Goal: Task Accomplishment & Management: Complete application form

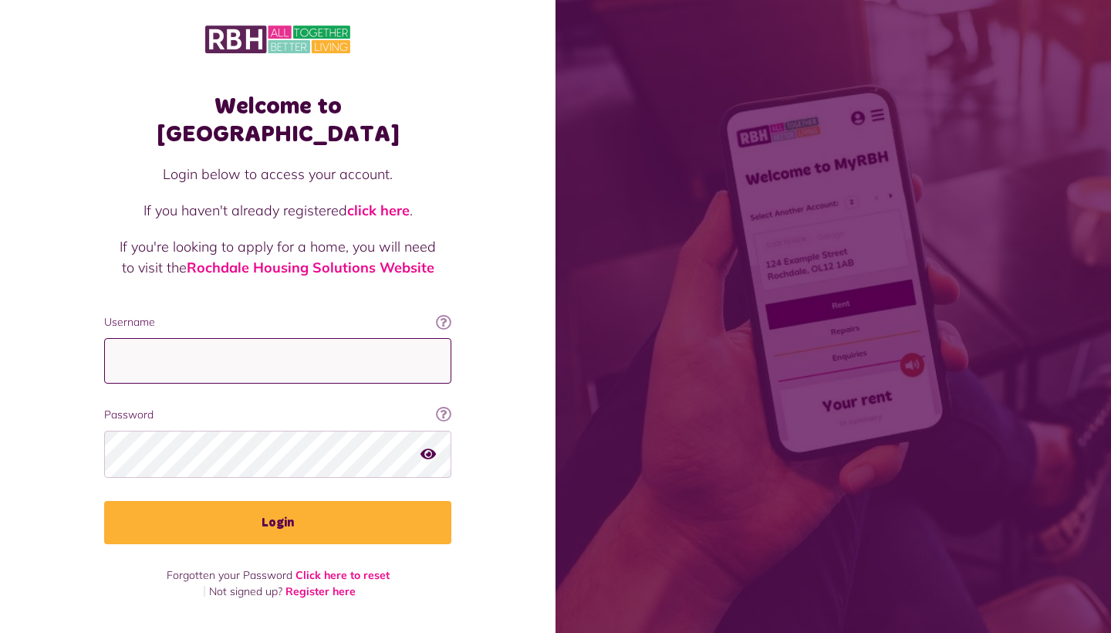
type input "**********"
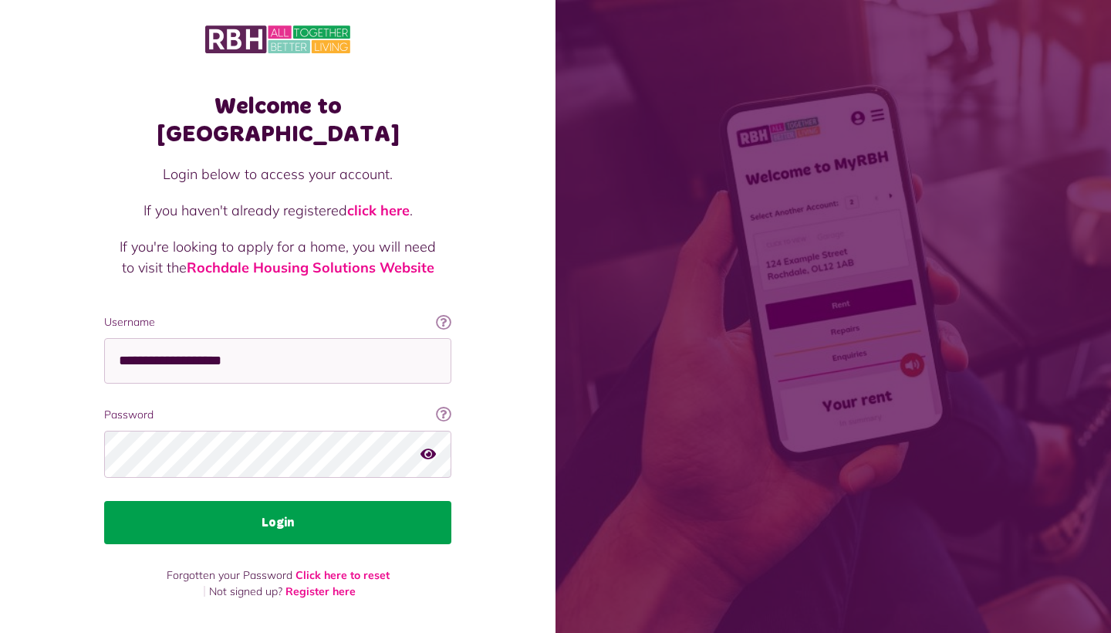
click at [299, 501] on button "Login" at bounding box center [277, 522] width 347 height 43
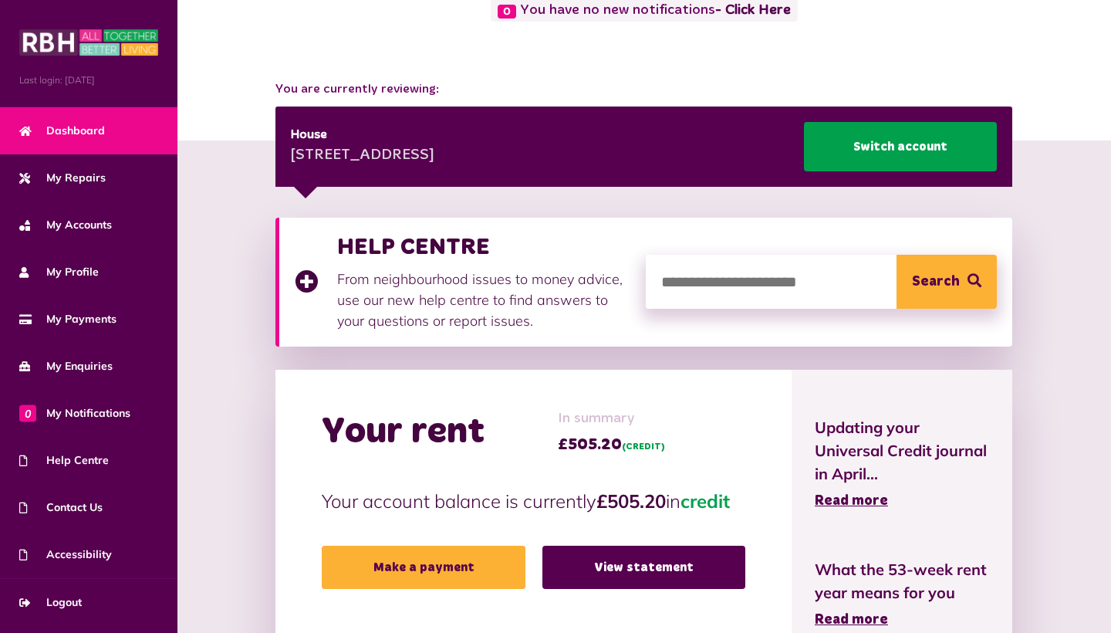
scroll to position [123, 0]
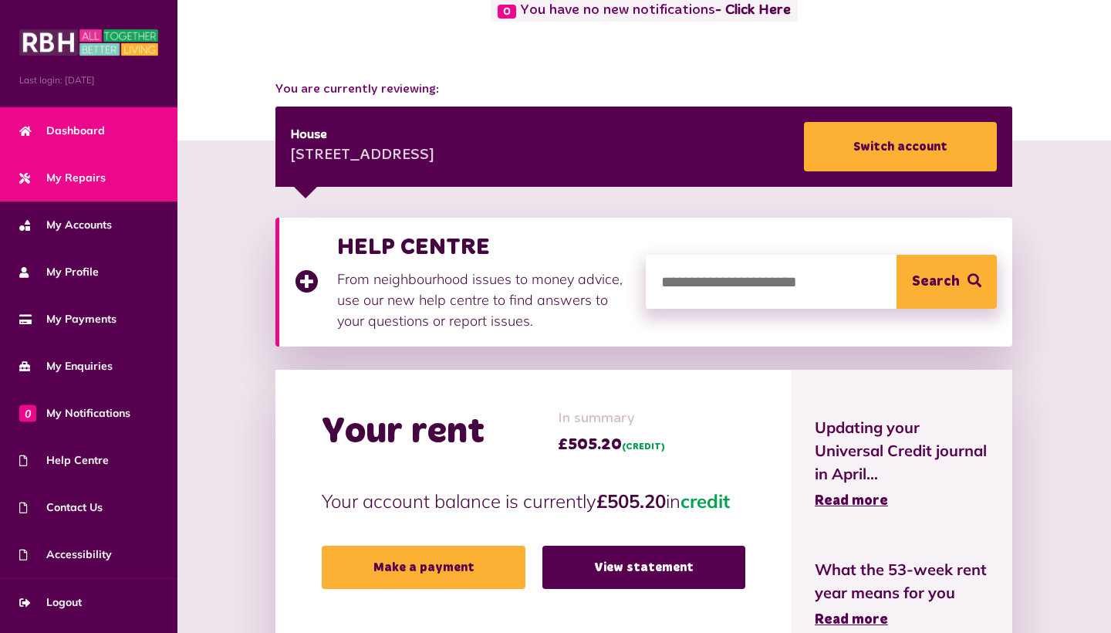
click at [94, 170] on span "My Repairs" at bounding box center [62, 178] width 86 height 16
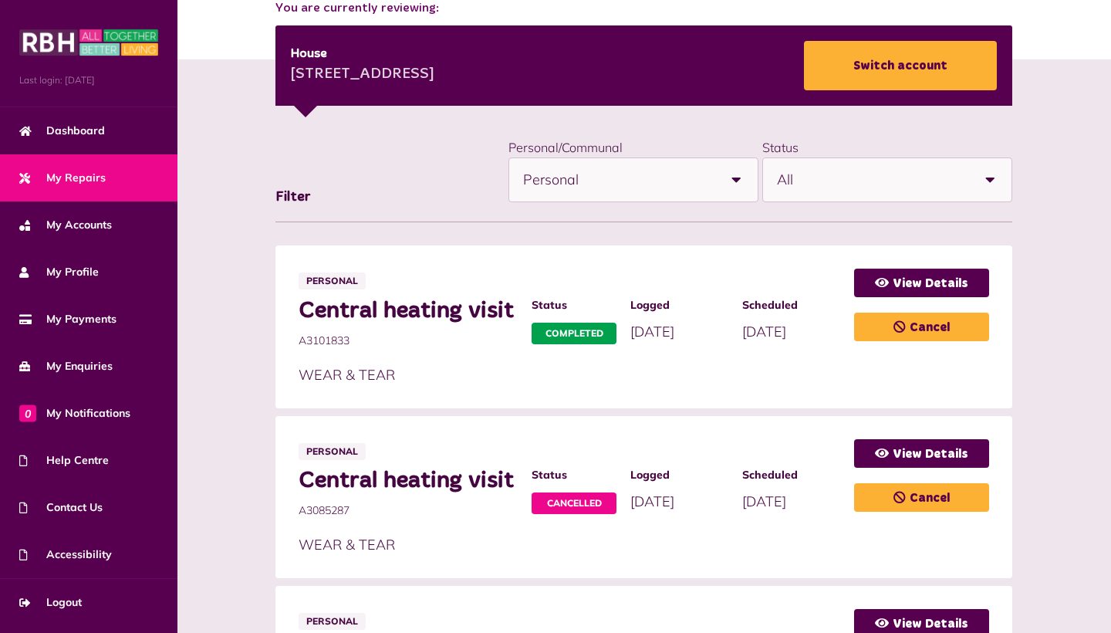
scroll to position [202, 0]
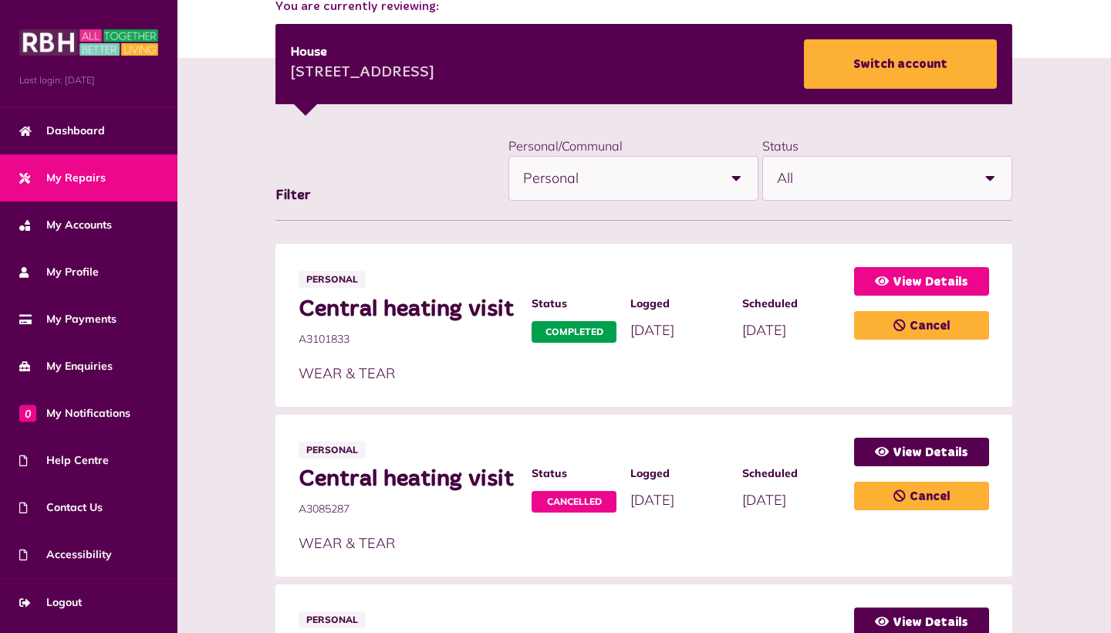
click at [897, 282] on link "View Details" at bounding box center [921, 281] width 135 height 29
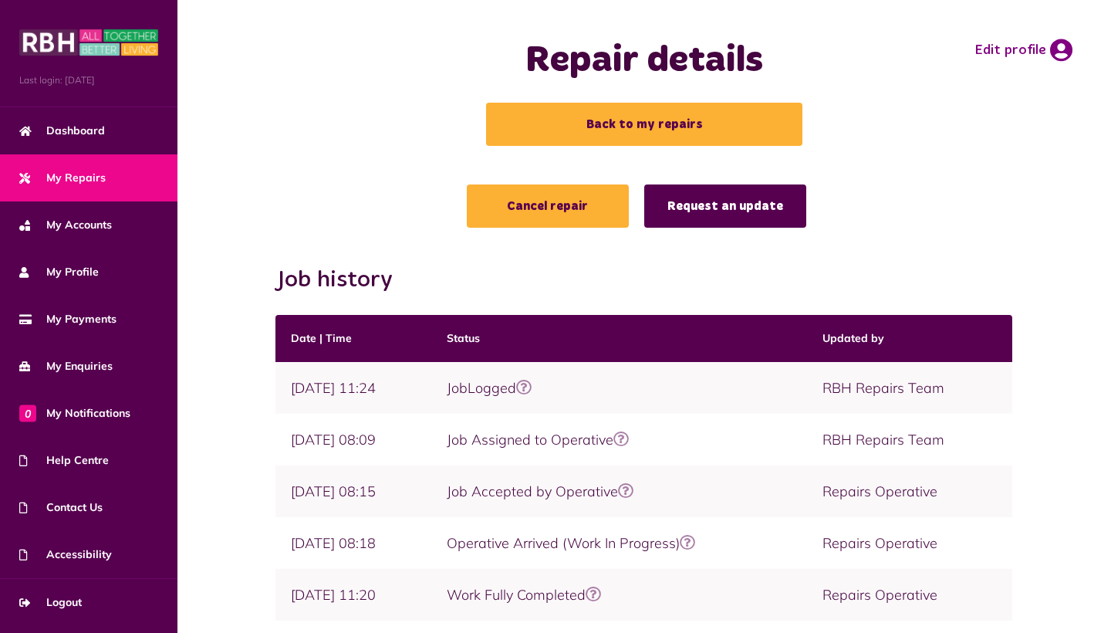
click at [753, 209] on link "Request an update" at bounding box center [725, 205] width 162 height 43
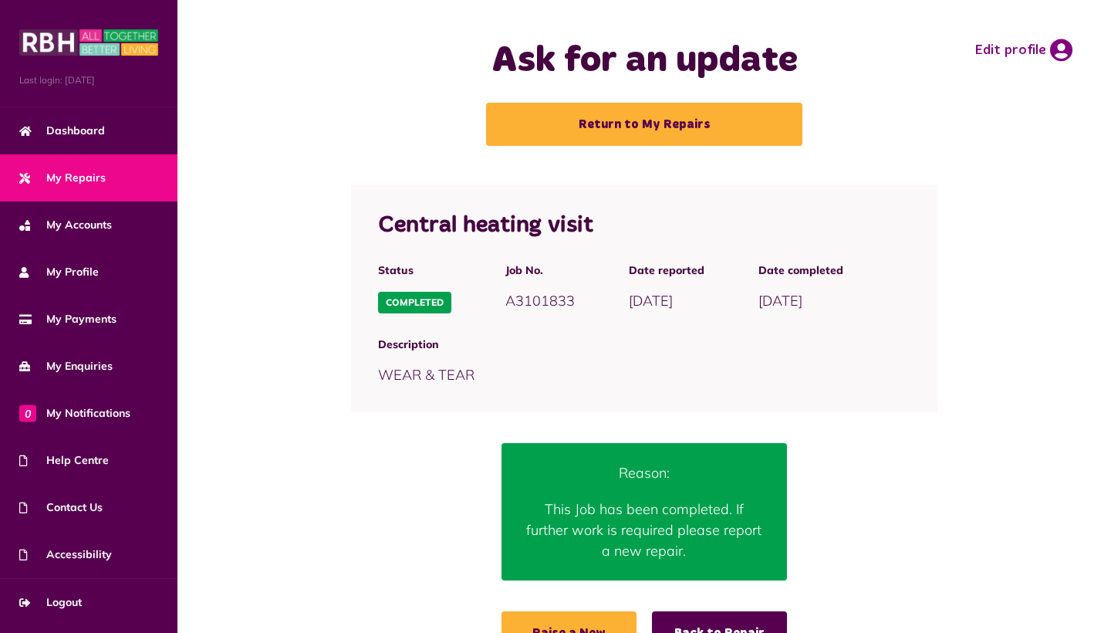
click at [110, 175] on link "My Repairs" at bounding box center [88, 177] width 177 height 47
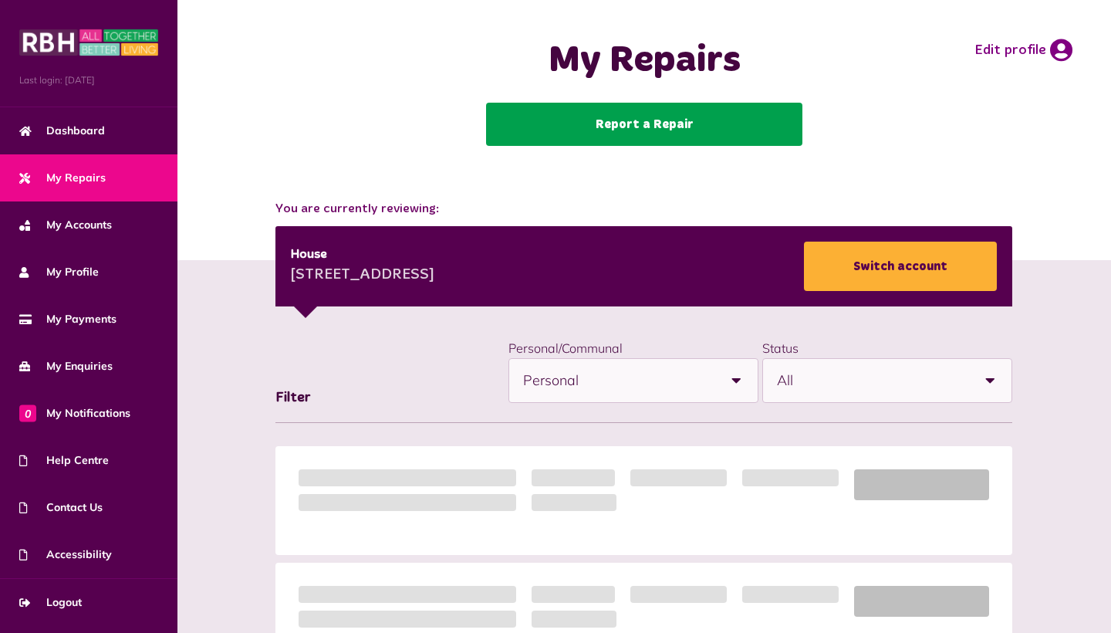
click at [605, 111] on link "Report a Repair" at bounding box center [644, 124] width 316 height 43
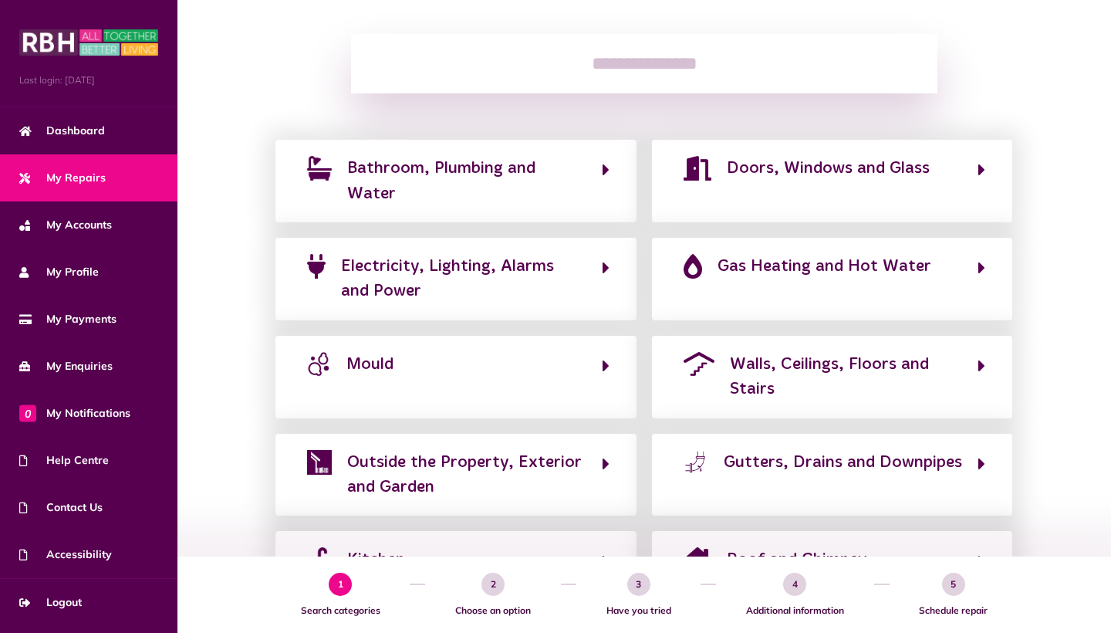
scroll to position [238, 0]
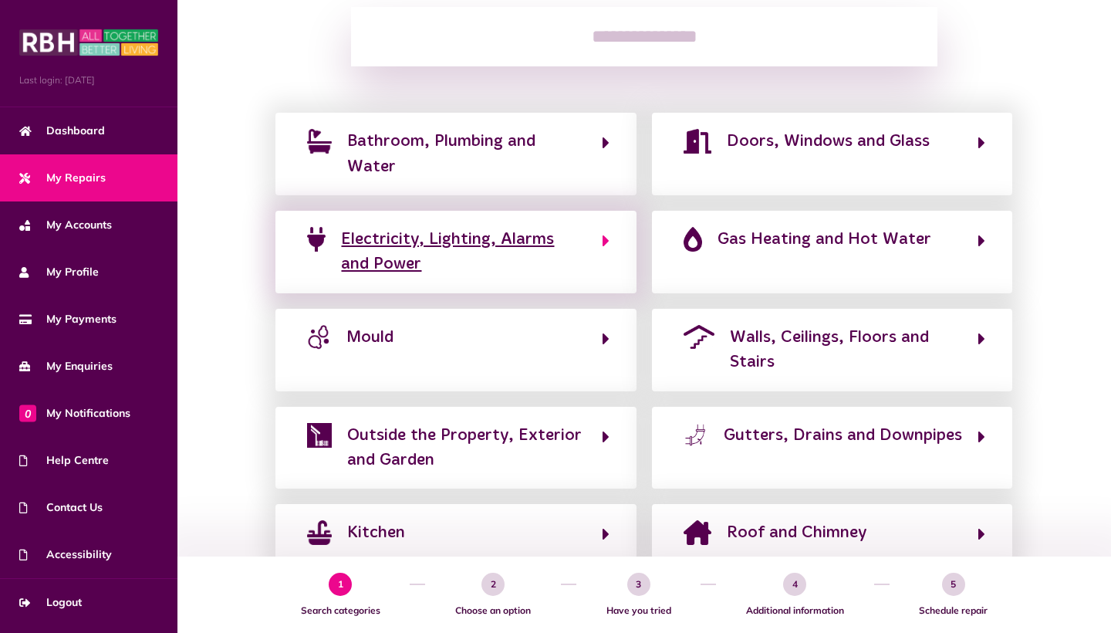
click at [531, 245] on span "Electricity, Lighting, Alarms and Power" at bounding box center [463, 252] width 245 height 50
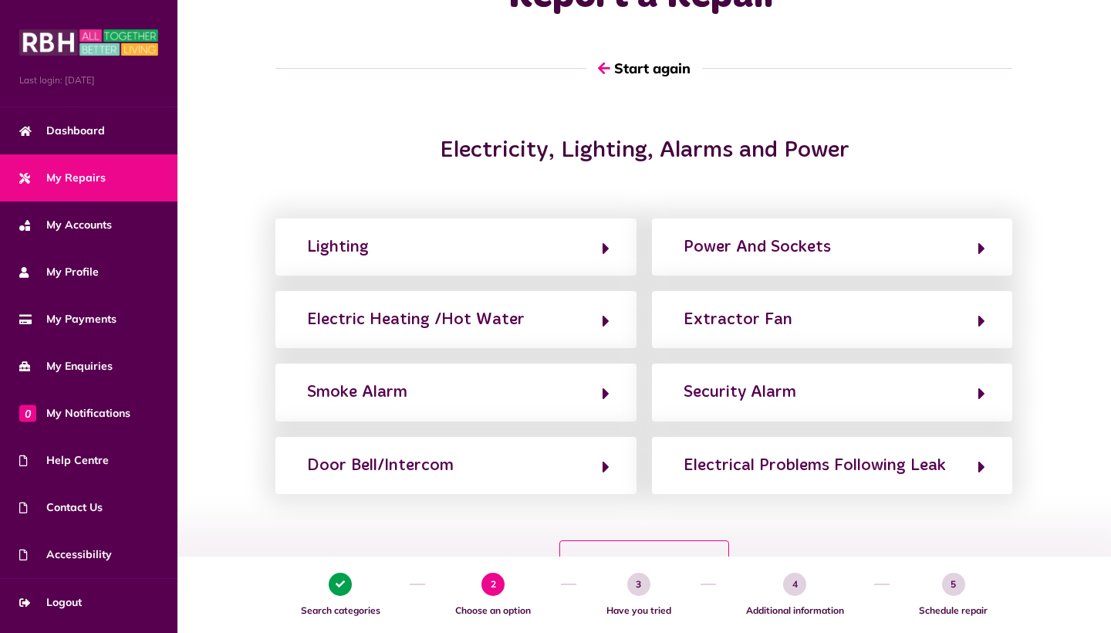
scroll to position [74, 0]
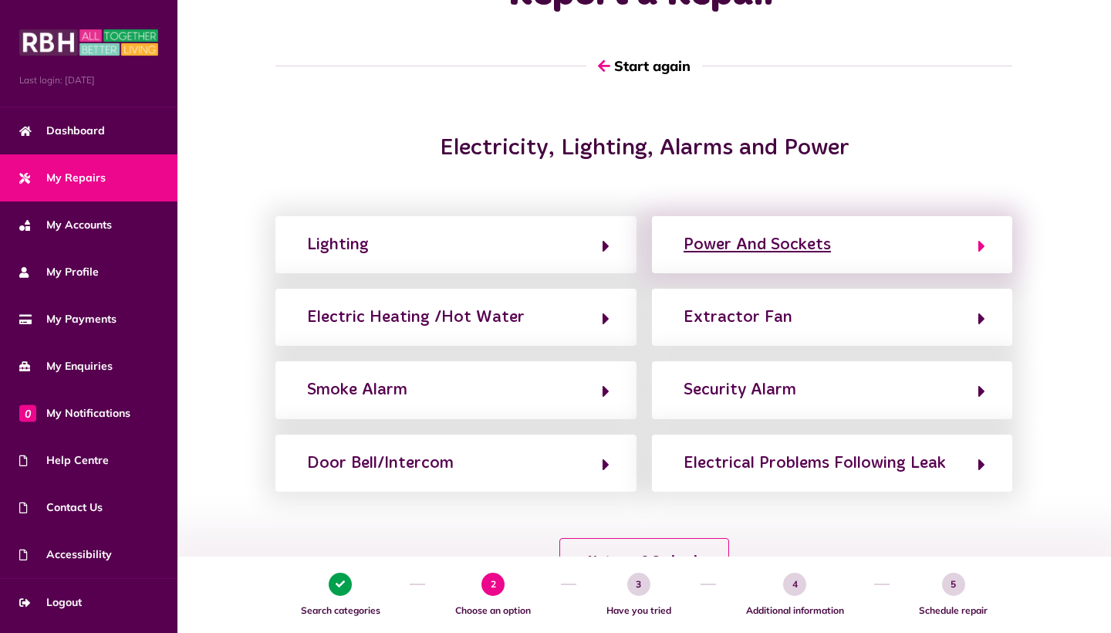
click at [747, 236] on div "Power And Sockets" at bounding box center [756, 244] width 147 height 25
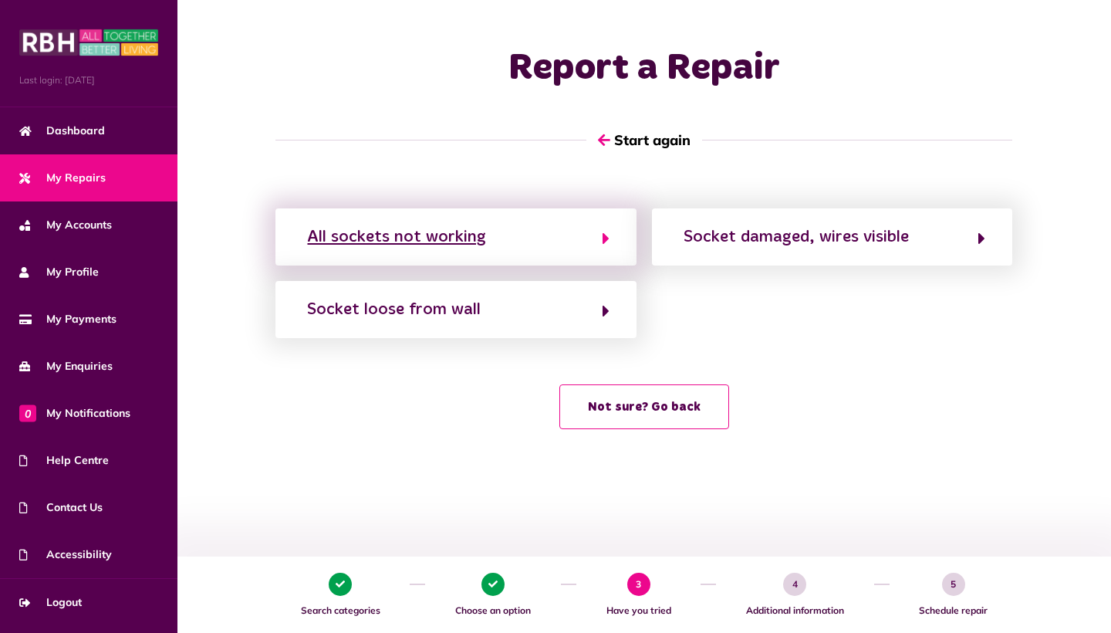
click at [541, 228] on button "All sockets not working" at bounding box center [455, 237] width 306 height 26
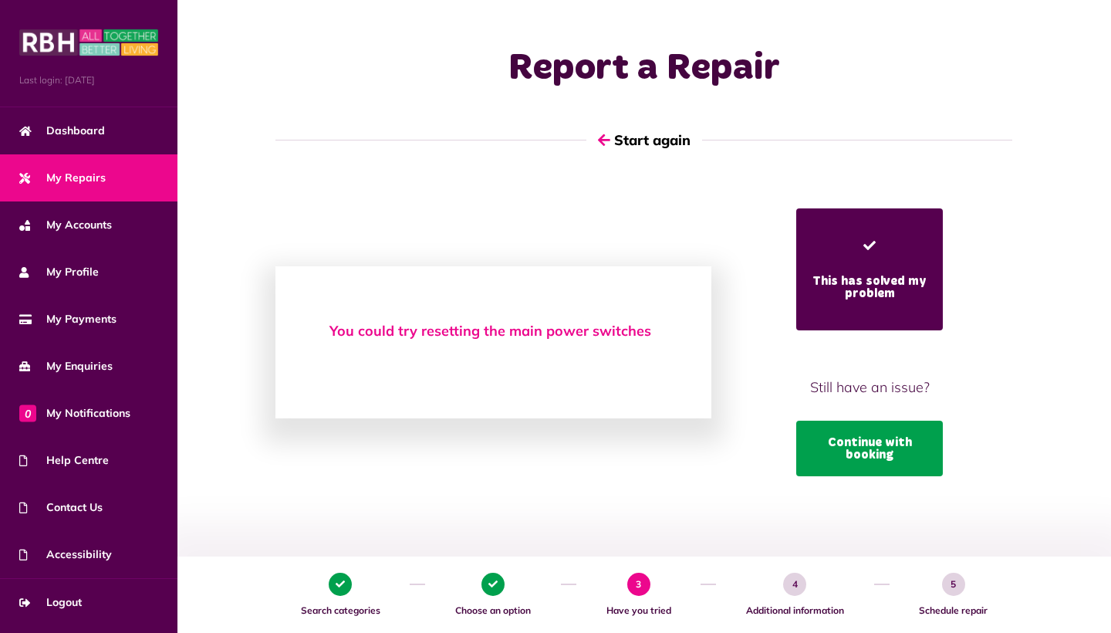
click at [834, 425] on button "Continue with booking" at bounding box center [869, 448] width 147 height 56
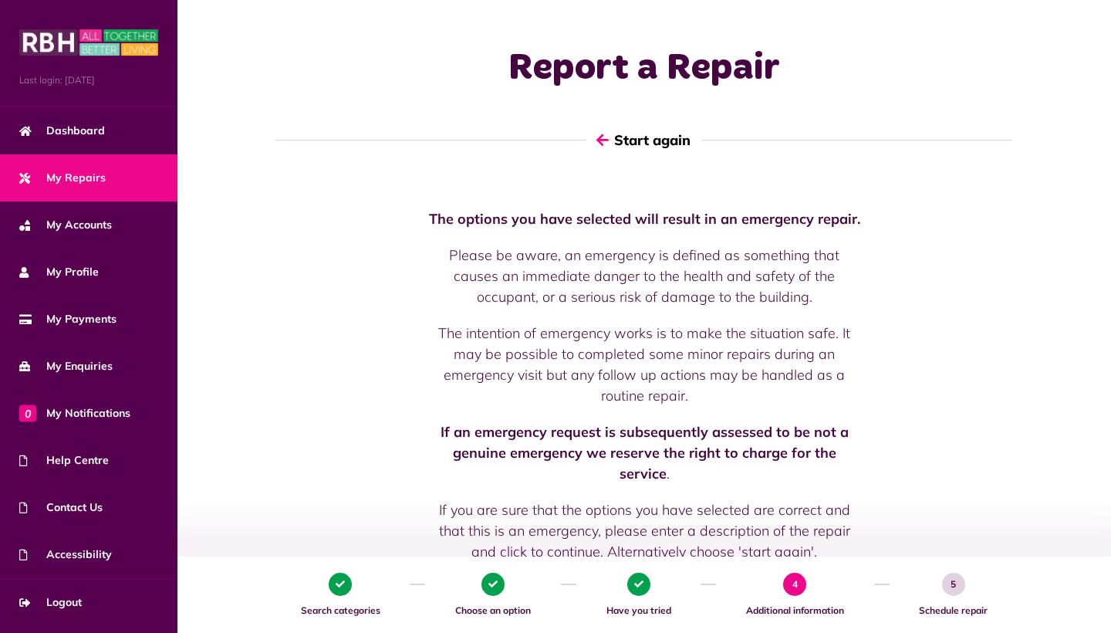
click at [676, 143] on button "Start again" at bounding box center [644, 140] width 116 height 44
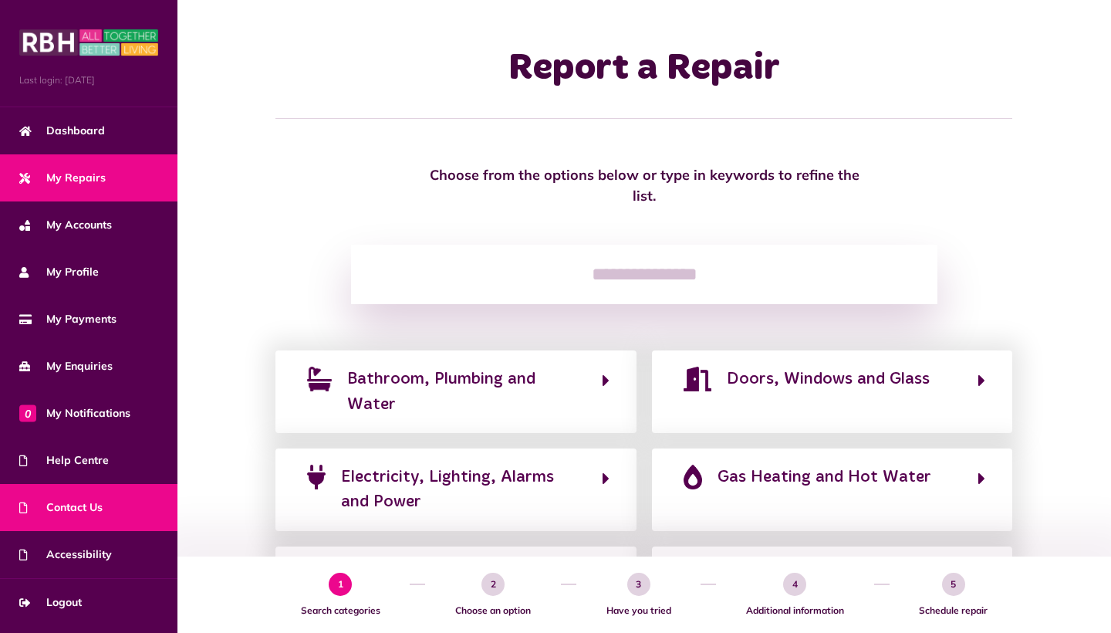
click at [96, 498] on link "Contact Us" at bounding box center [88, 507] width 177 height 47
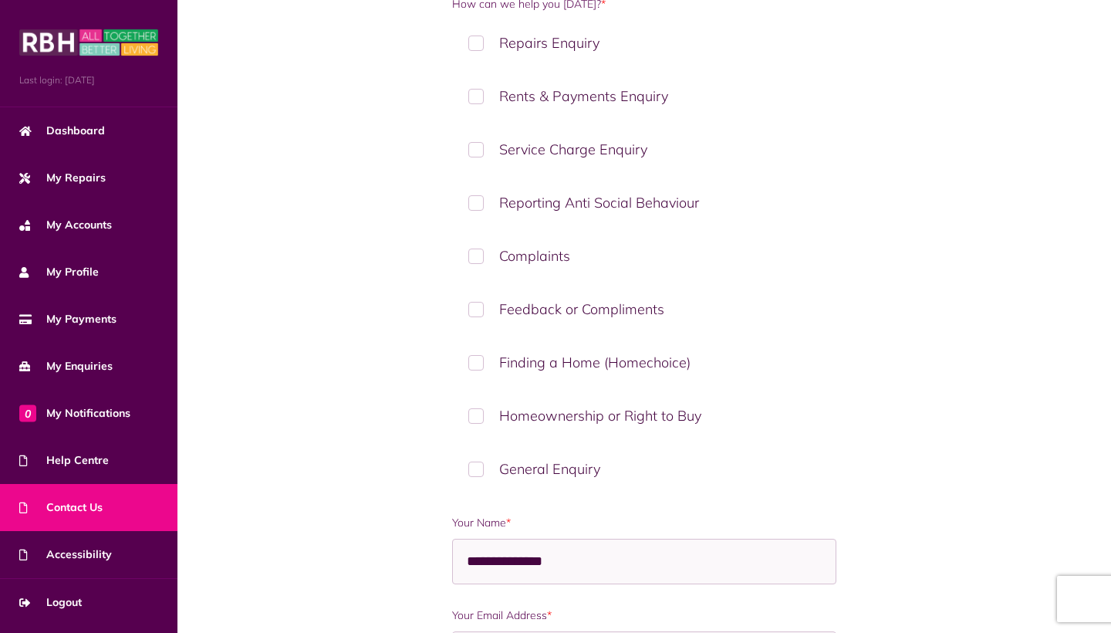
scroll to position [273, 0]
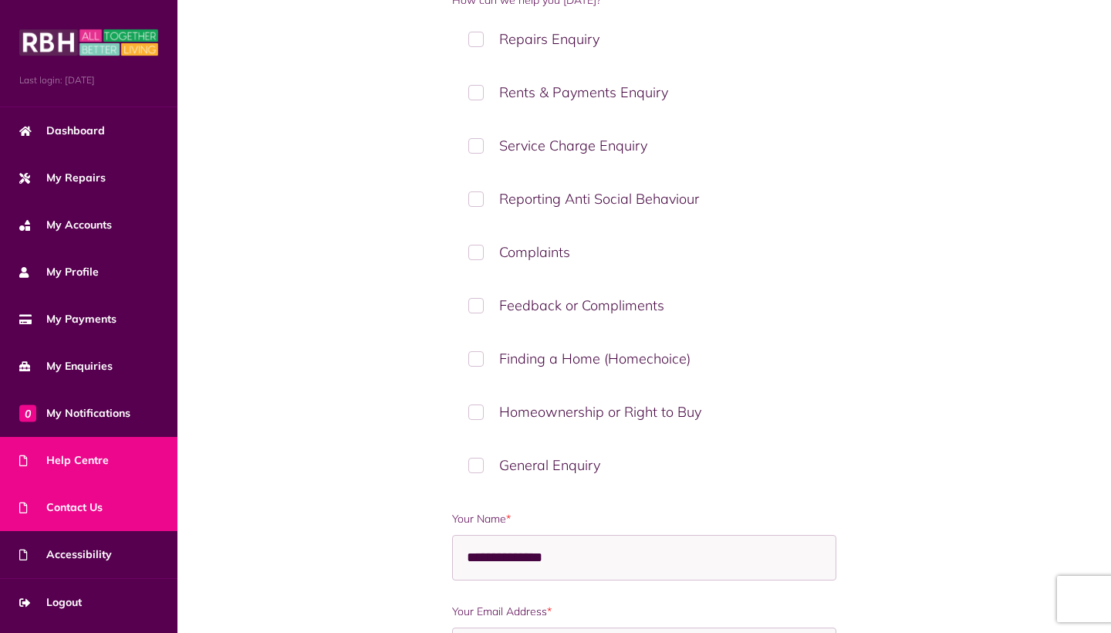
click at [79, 459] on span "Help Centre" at bounding box center [63, 460] width 89 height 16
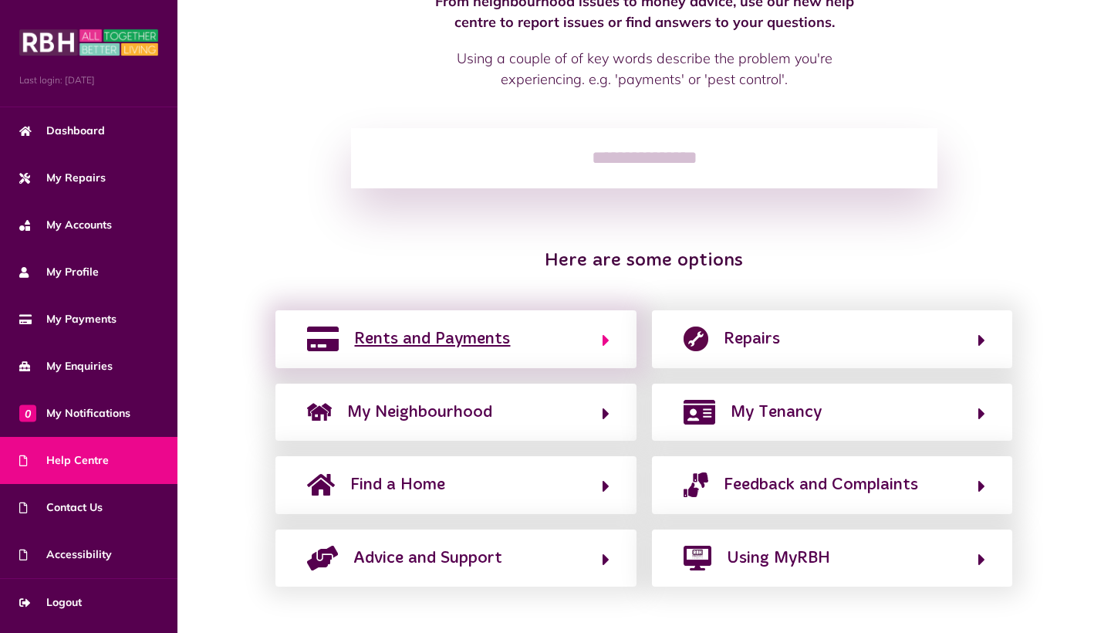
scroll to position [136, 0]
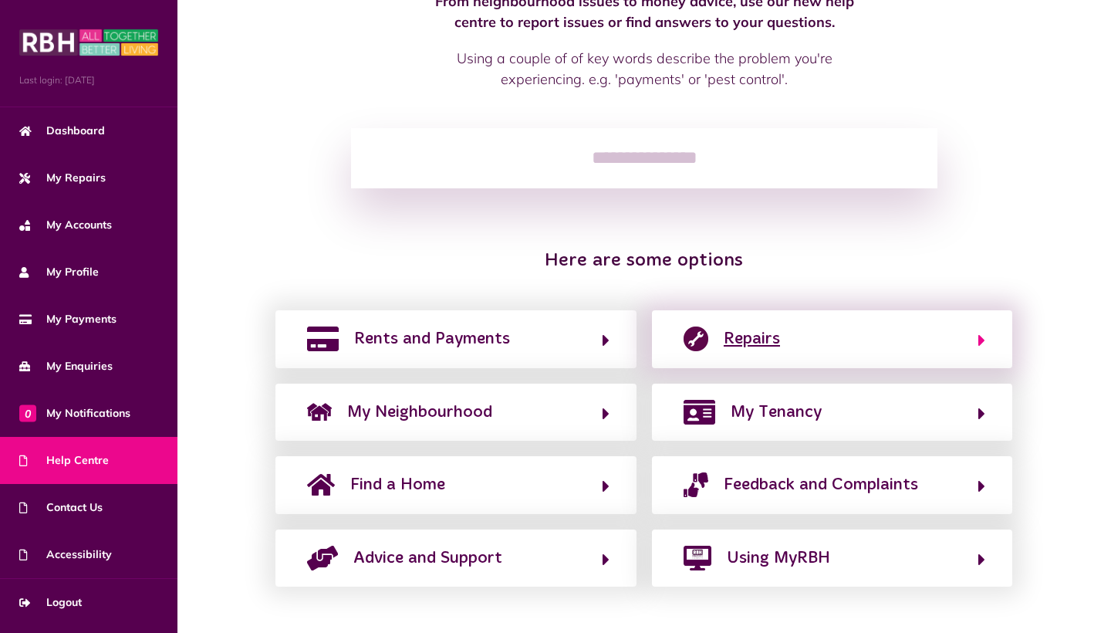
click at [789, 332] on button "Repairs" at bounding box center [832, 339] width 306 height 26
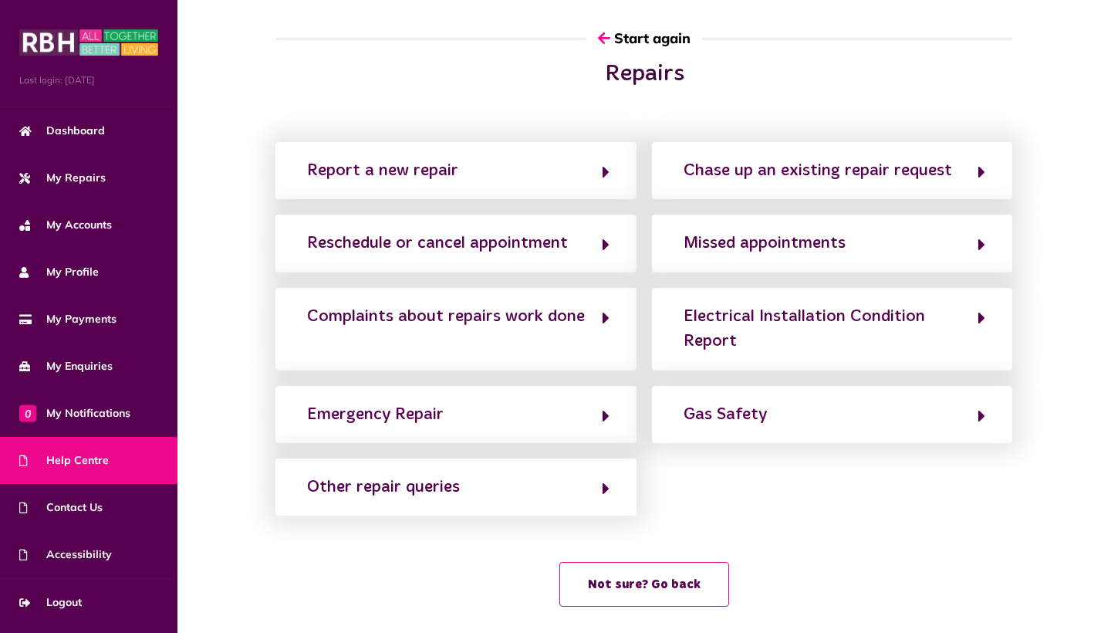
scroll to position [0, 0]
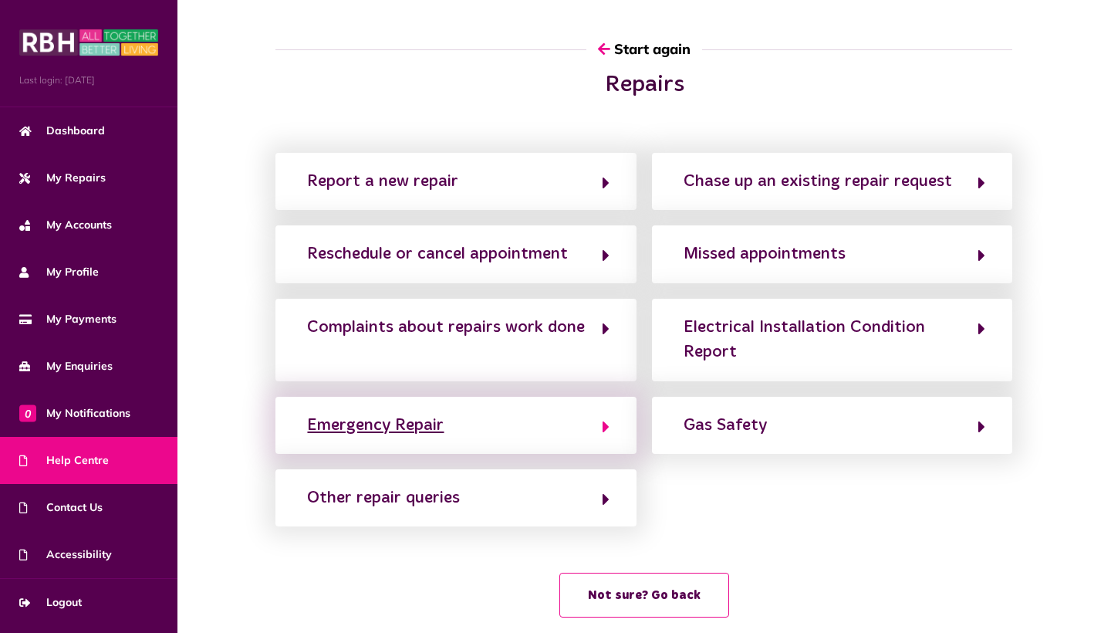
click at [555, 432] on button "Emergency Repair" at bounding box center [455, 425] width 306 height 26
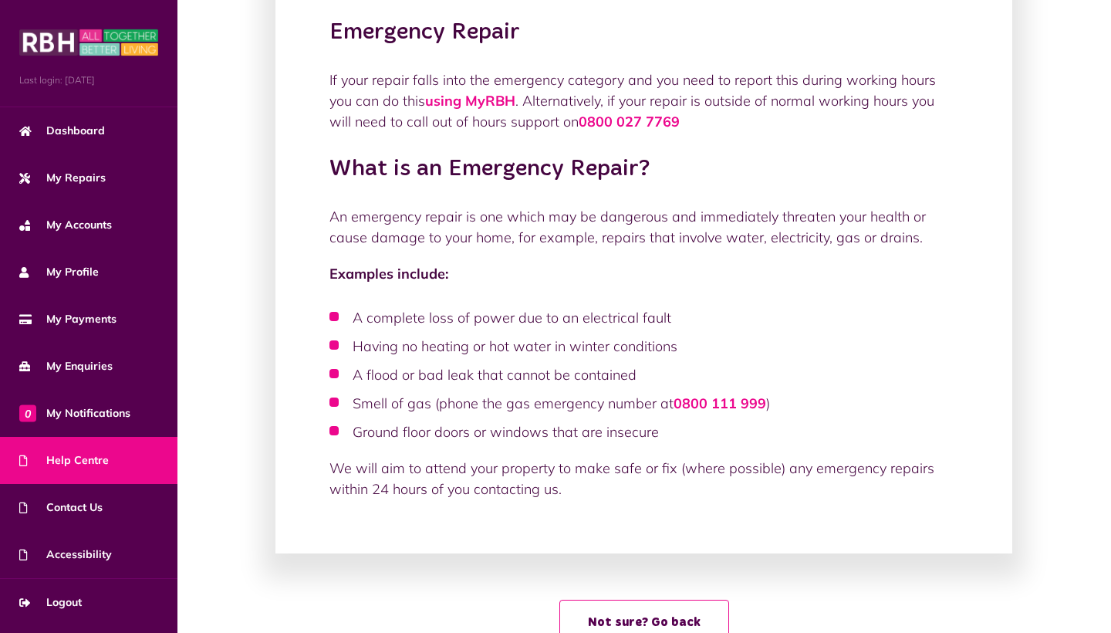
scroll to position [137, 0]
